Goal: Transaction & Acquisition: Purchase product/service

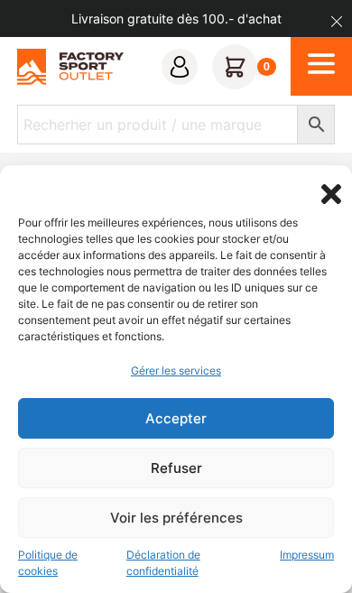
click at [266, 423] on button "Accepter" at bounding box center [176, 418] width 316 height 41
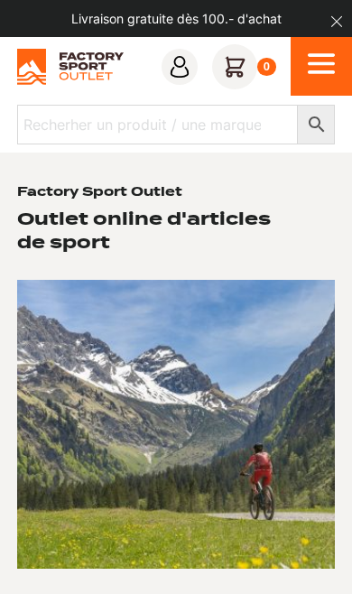
click at [323, 54] on icon "Open Menu" at bounding box center [321, 55] width 27 height 4
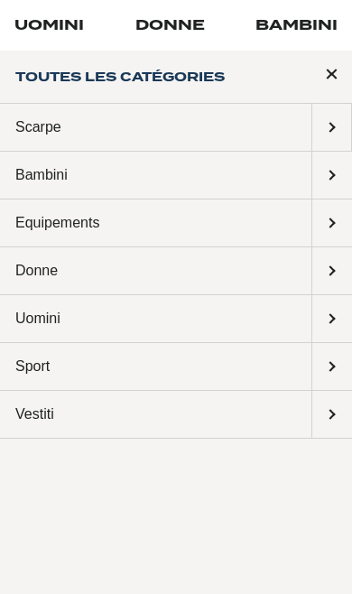
click at [62, 22] on link "UOMINI" at bounding box center [49, 25] width 70 height 22
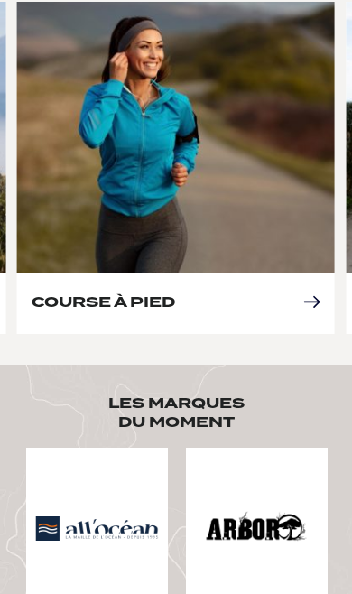
scroll to position [1223, 0]
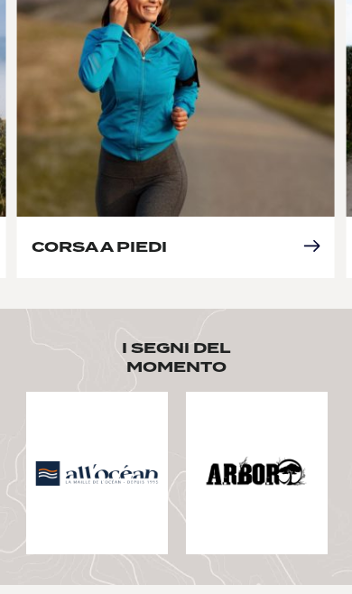
click at [167, 238] on link "CORSA A PIEDI" at bounding box center [99, 246] width 135 height 17
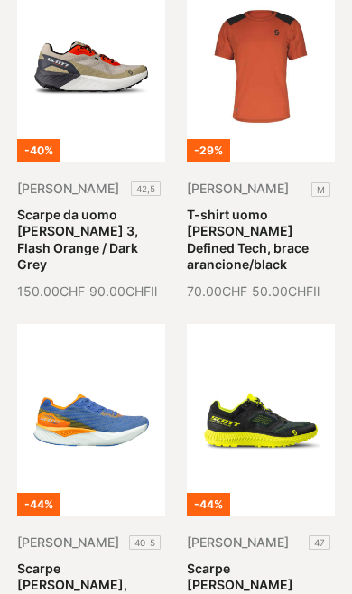
scroll to position [2055, 0]
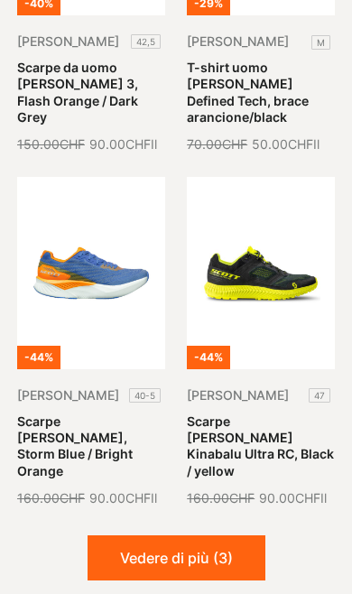
click at [236, 576] on button "Vedere di più (3)" at bounding box center [177, 558] width 178 height 45
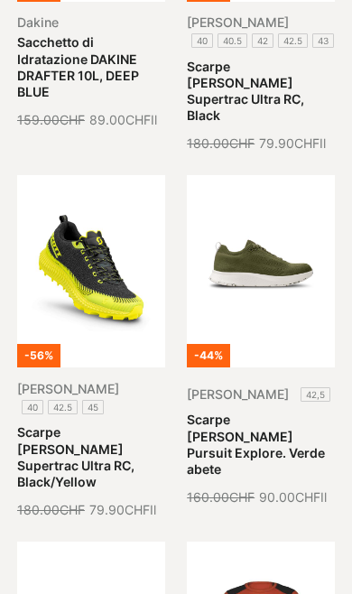
scroll to position [1180, 0]
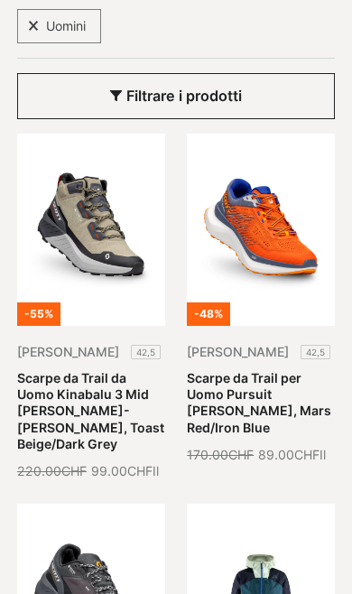
scroll to position [381, 0]
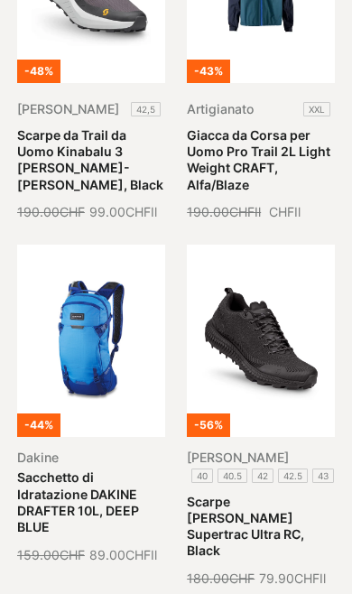
scroll to position [1051, 0]
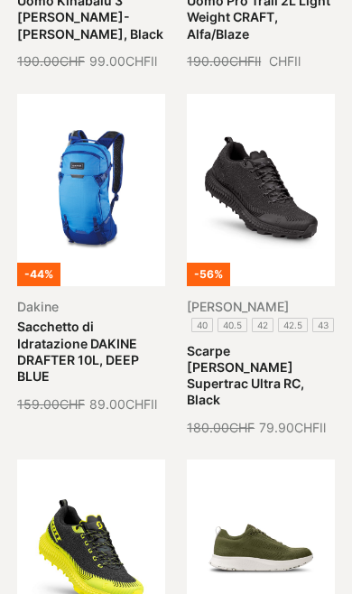
click at [279, 343] on link "Scarpe SCOTT Supertrac Ultra RC, Black" at bounding box center [245, 375] width 117 height 65
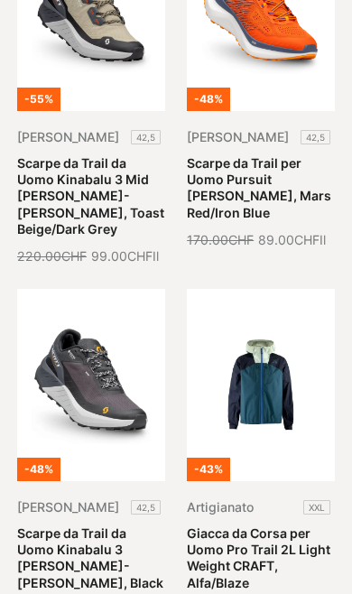
scroll to position [209, 0]
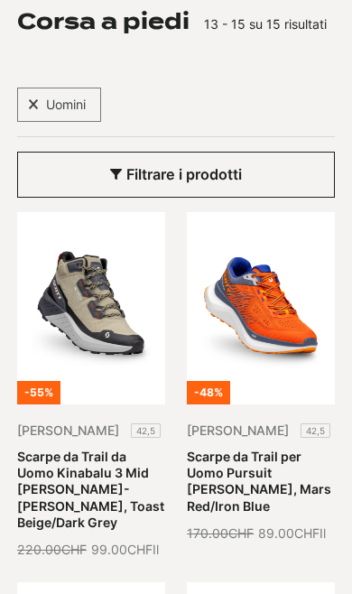
click at [111, 449] on link "Scarpe da Trail da Uomo Kinabalu 3 Mid Gore-[PERSON_NAME], Toast Beige/Dark Grey" at bounding box center [90, 489] width 147 height 81
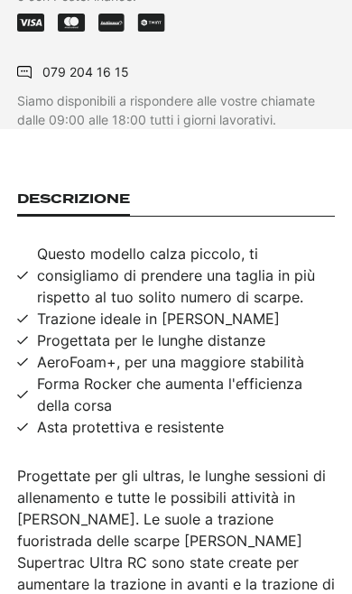
scroll to position [1024, 0]
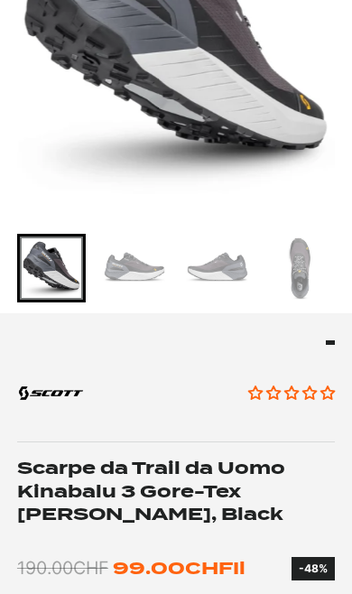
scroll to position [330, 0]
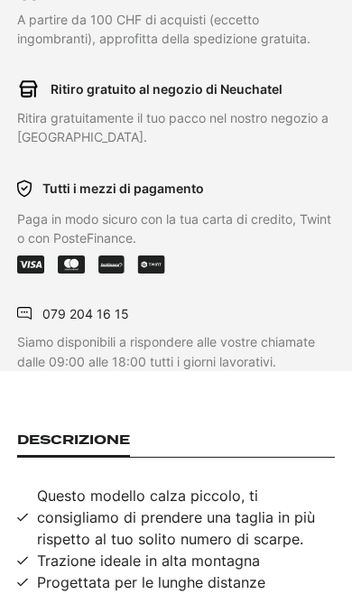
scroll to position [1085, 0]
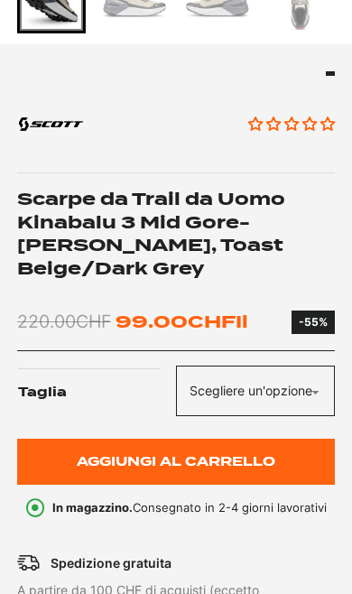
scroll to position [626, 0]
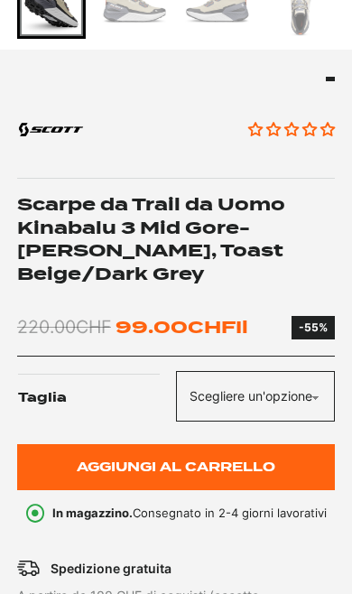
click at [307, 385] on select "Scegliere un'opzione 42,5" at bounding box center [255, 396] width 159 height 51
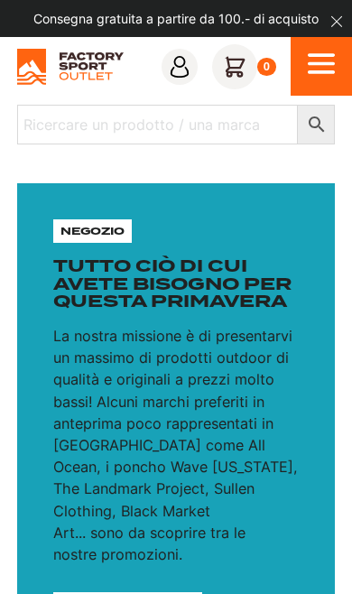
click at [315, 66] on icon "Menu aperto" at bounding box center [321, 64] width 27 height 32
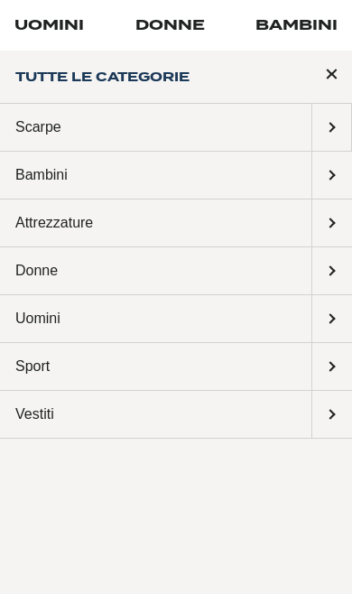
click at [326, 371] on span "Sottomenu: Sport" at bounding box center [333, 366] width 40 height 47
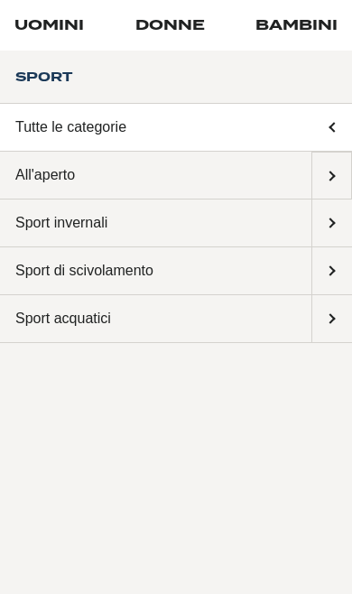
click at [346, 178] on span "Sottomenu: Outdoors" at bounding box center [332, 176] width 39 height 46
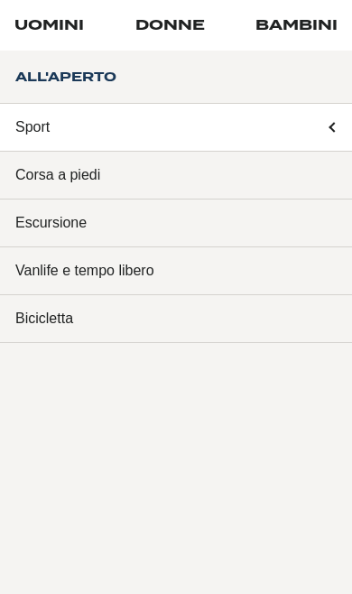
click at [116, 170] on link "Corsa a piedi" at bounding box center [176, 176] width 352 height 48
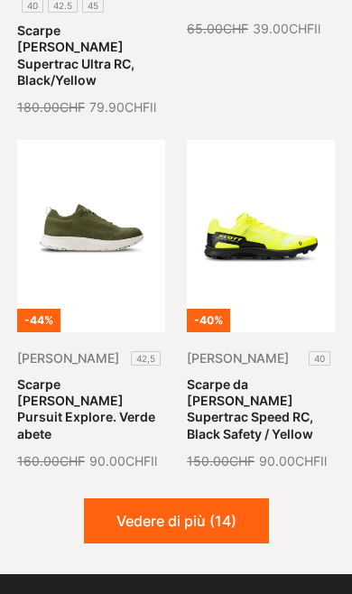
scroll to position [2058, 0]
click at [232, 544] on button "Vedere di più (14)" at bounding box center [176, 521] width 185 height 45
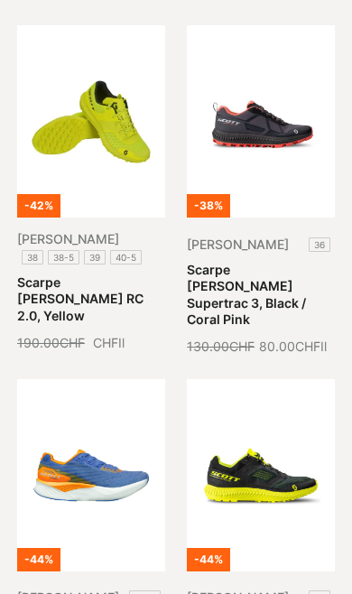
scroll to position [3797, 0]
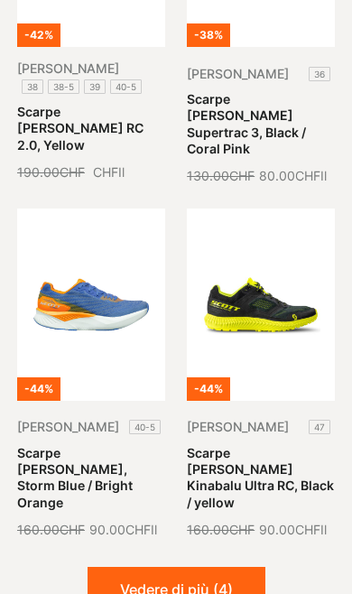
click at [214, 593] on button "Vedere di più (4)" at bounding box center [177, 589] width 178 height 45
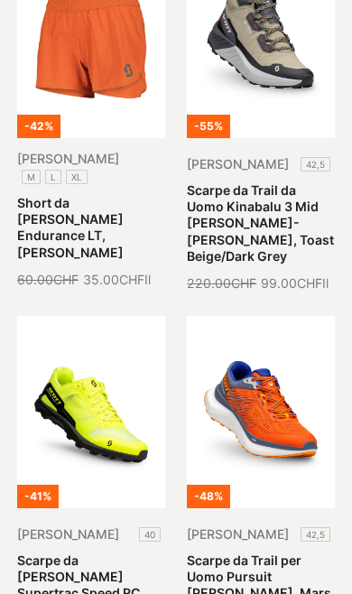
scroll to position [433, 0]
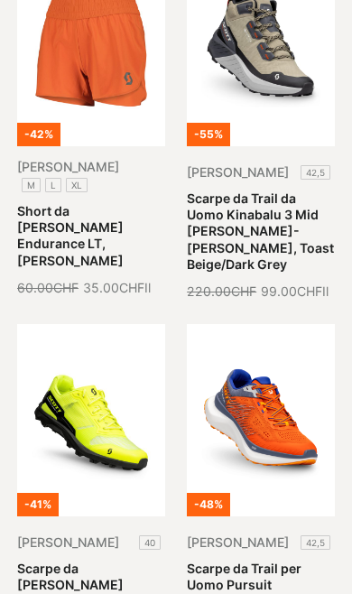
click at [282, 561] on link "Scarpe da Trail per Uomo Pursuit Gravel SCOTT, Mars Red/Iron Blue" at bounding box center [259, 593] width 145 height 65
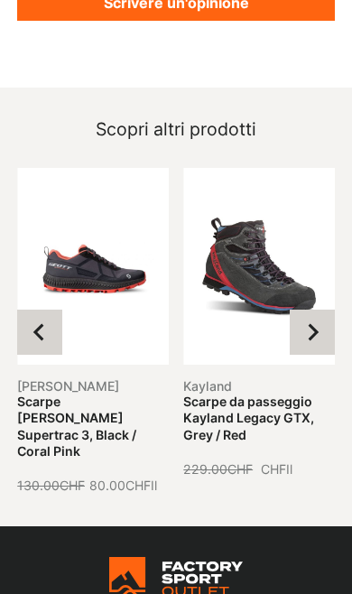
scroll to position [2832, 0]
